Goal: Task Accomplishment & Management: Manage account settings

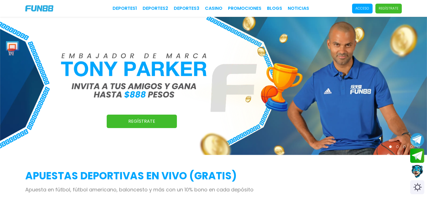
click at [356, 10] on span "Acceso" at bounding box center [362, 9] width 21 height 10
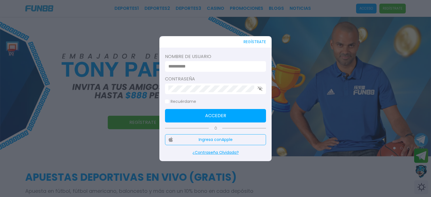
click at [204, 65] on input at bounding box center [214, 66] width 91 height 7
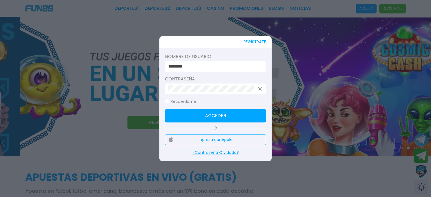
click at [193, 67] on input "********" at bounding box center [214, 66] width 91 height 7
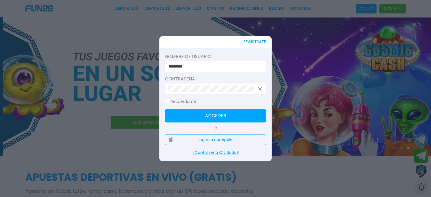
click at [193, 67] on input "********" at bounding box center [214, 66] width 91 height 7
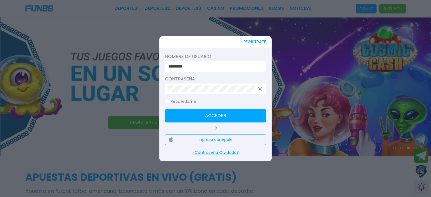
click at [193, 67] on input "********" at bounding box center [214, 66] width 91 height 7
type input "********"
click button "Acceder" at bounding box center [215, 115] width 101 height 13
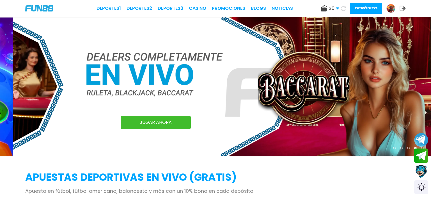
click at [325, 77] on img at bounding box center [228, 87] width 431 height 140
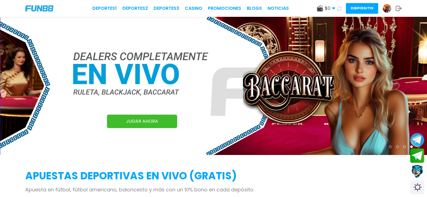
click at [384, 13] on div "$ 0 Dinero Real $ 0 Depósito Retiro Depósito" at bounding box center [359, 8] width 85 height 11
click at [388, 9] on img at bounding box center [387, 8] width 8 height 8
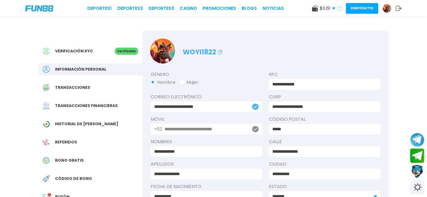
click at [47, 8] on img at bounding box center [39, 8] width 28 height 6
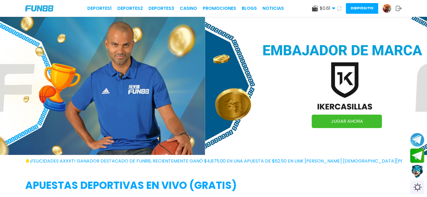
drag, startPoint x: 283, startPoint y: 67, endPoint x: 172, endPoint y: 72, distance: 110.8
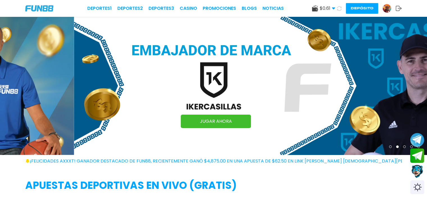
drag, startPoint x: 247, startPoint y: 79, endPoint x: 66, endPoint y: 74, distance: 181.8
click at [76, 77] on img at bounding box center [287, 86] width 427 height 138
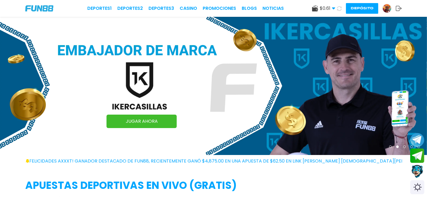
drag, startPoint x: 279, startPoint y: 88, endPoint x: 0, endPoint y: 77, distance: 279.7
click at [0, 80] on img at bounding box center [213, 86] width 427 height 138
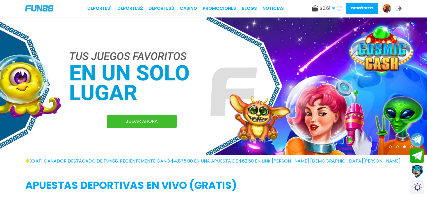
scroll to position [160, 0]
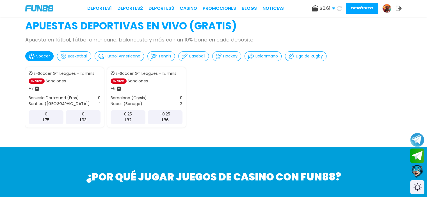
drag, startPoint x: 312, startPoint y: 92, endPoint x: 91, endPoint y: 87, distance: 221.1
drag, startPoint x: 57, startPoint y: 94, endPoint x: 40, endPoint y: 87, distance: 18.9
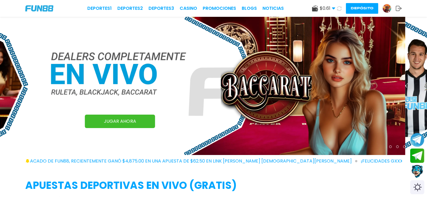
drag, startPoint x: 260, startPoint y: 96, endPoint x: 0, endPoint y: 64, distance: 262.0
click at [4, 69] on img at bounding box center [191, 86] width 427 height 138
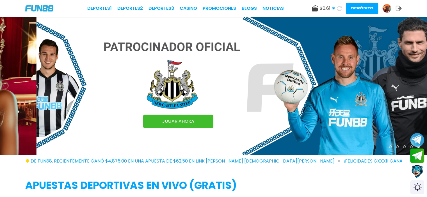
drag, startPoint x: 117, startPoint y: 86, endPoint x: 177, endPoint y: 87, distance: 60.1
click at [176, 88] on img at bounding box center [250, 86] width 427 height 138
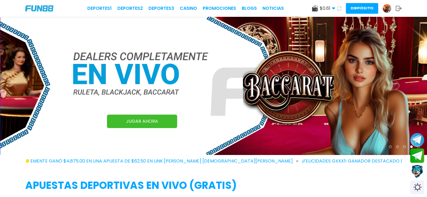
click at [331, 9] on span "$ 0.61" at bounding box center [327, 8] width 15 height 7
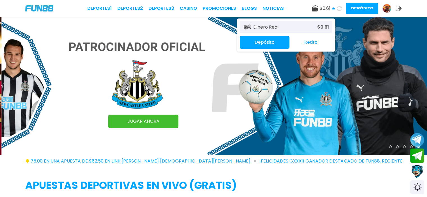
click at [265, 41] on button "Depósito" at bounding box center [265, 42] width 50 height 13
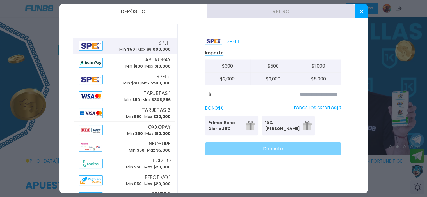
click at [412, 83] on div at bounding box center [213, 98] width 427 height 197
